Goal: Task Accomplishment & Management: Manage account settings

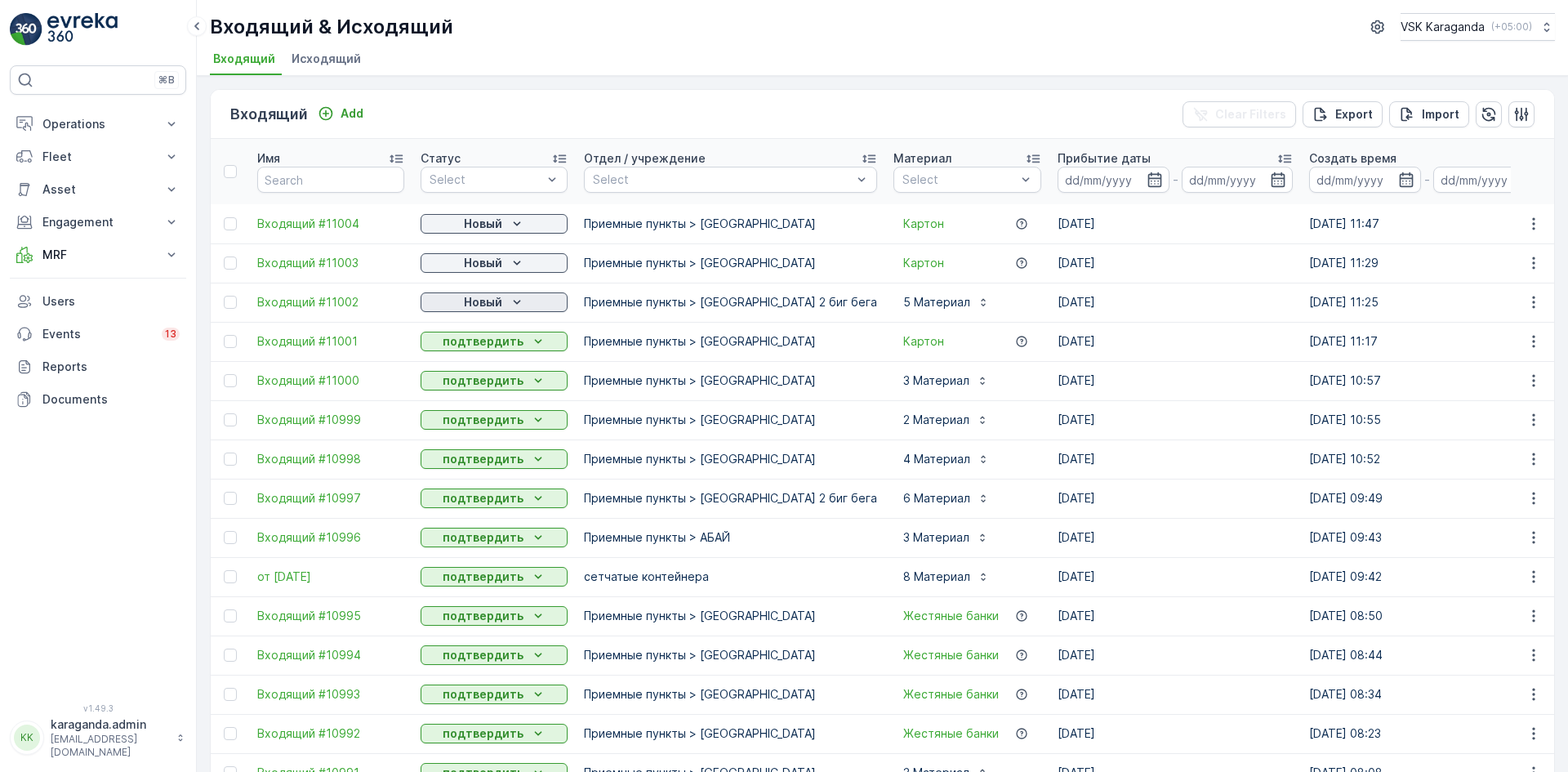
click at [514, 304] on icon "Новый" at bounding box center [517, 302] width 17 height 17
click at [486, 343] on span "подтвердить" at bounding box center [468, 350] width 75 height 17
click at [499, 263] on p "Новый" at bounding box center [483, 263] width 39 height 17
click at [484, 308] on span "подтвердить" at bounding box center [468, 310] width 75 height 17
click at [497, 225] on p "Новый" at bounding box center [483, 224] width 39 height 17
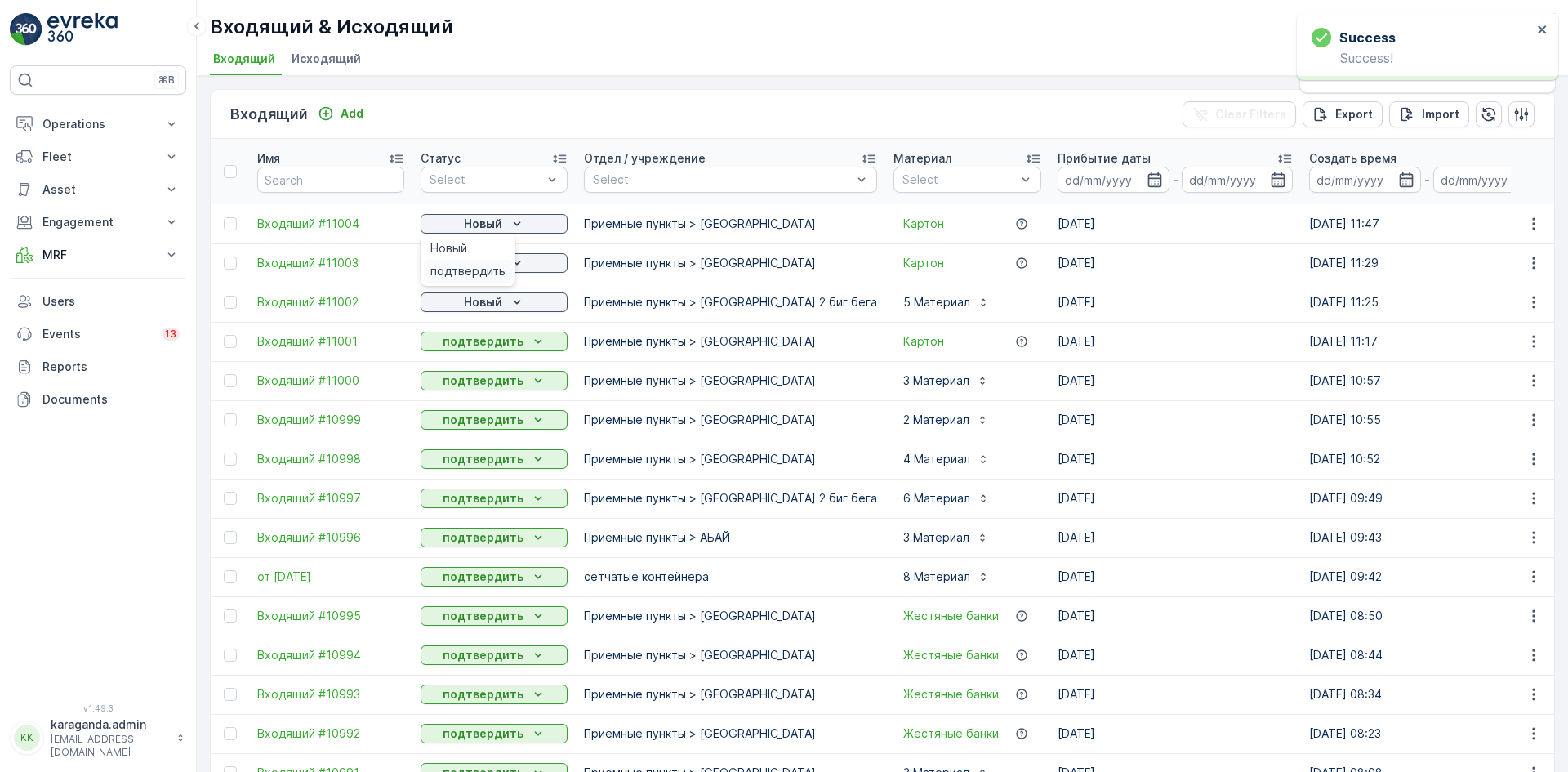
click at [488, 266] on span "подтвердить" at bounding box center [468, 272] width 75 height 17
